Goal: Transaction & Acquisition: Subscribe to service/newsletter

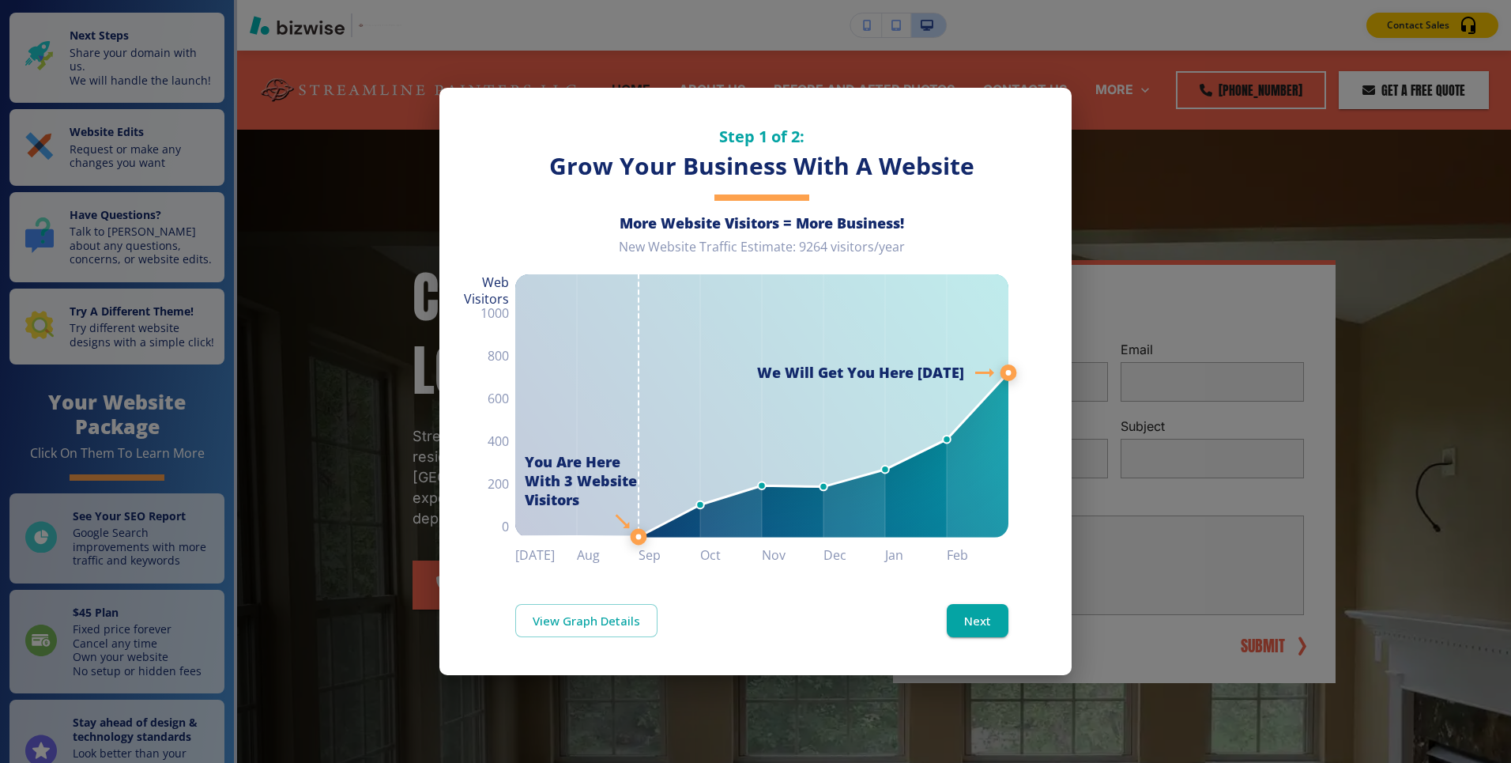
click at [1124, 152] on div "Step 1 of 2: Grow Your Business With A Website More Website Visitors = More Bus…" at bounding box center [755, 381] width 1511 height 763
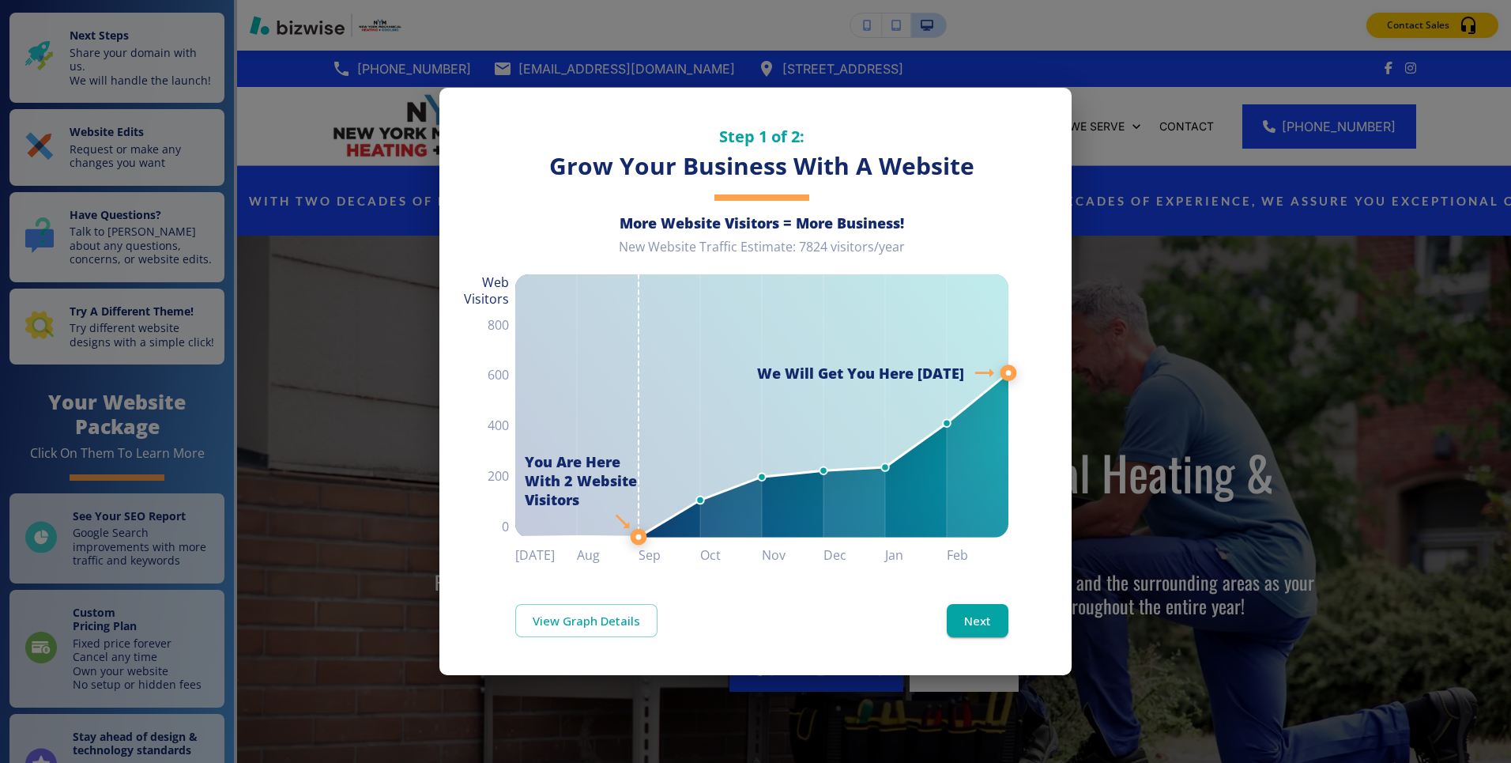
click at [1203, 204] on div "Step 1 of 2: Grow Your Business With A Website More Website Visitors = More Bus…" at bounding box center [755, 381] width 1511 height 763
click at [994, 619] on button "Next" at bounding box center [978, 620] width 62 height 33
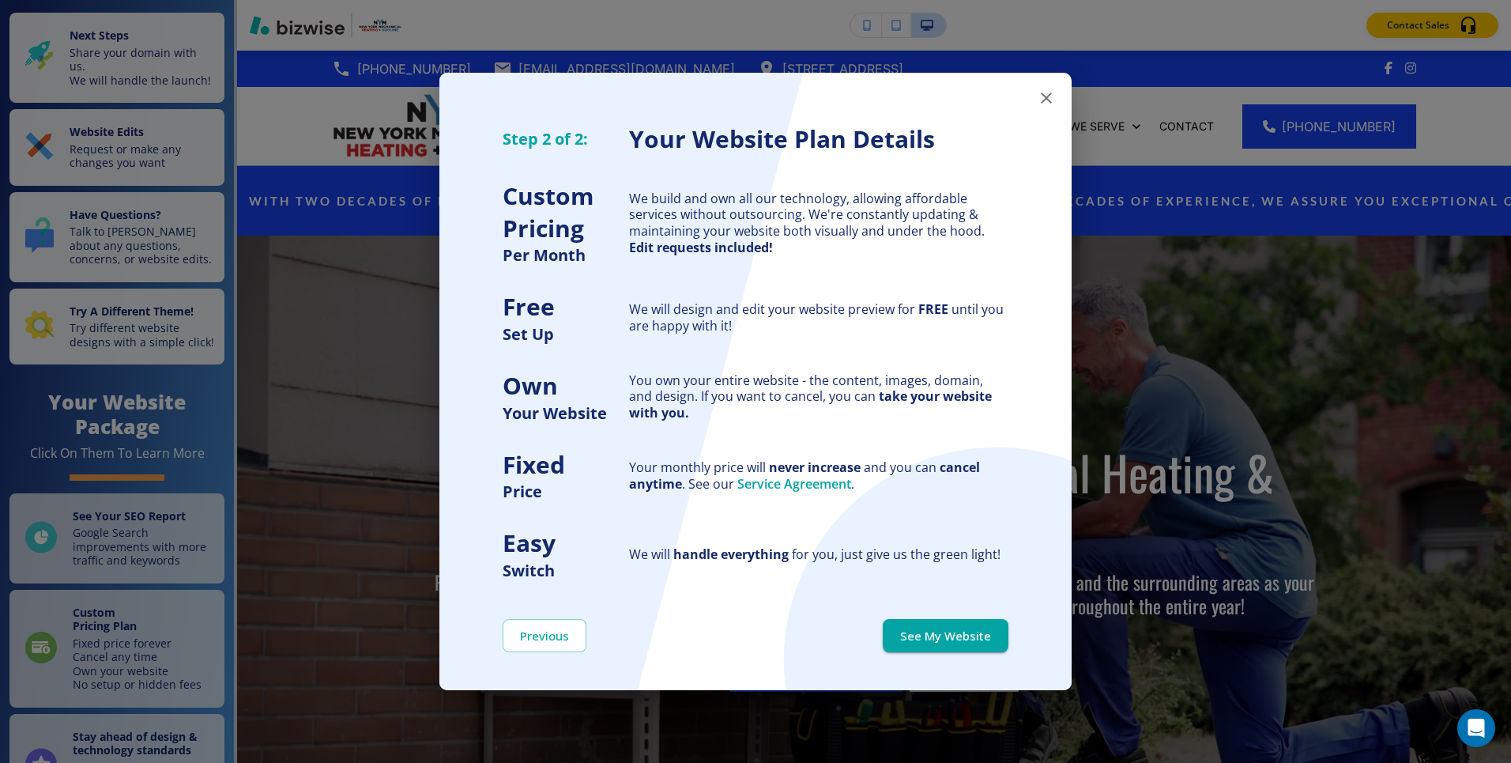
click at [1030, 101] on div "Step 2 of 2: Your Website Plan Details Custom Pricing Per Month We build and ow…" at bounding box center [755, 313] width 632 height 533
click at [1040, 100] on icon "button" at bounding box center [1046, 98] width 19 height 19
